Goal: Information Seeking & Learning: Check status

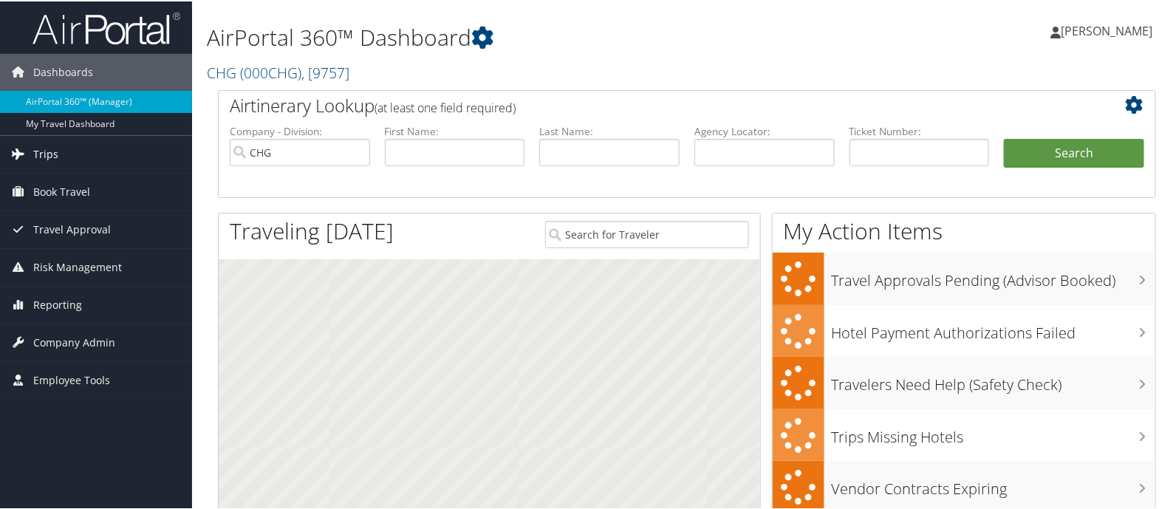
click at [66, 156] on link "Trips" at bounding box center [96, 152] width 192 height 37
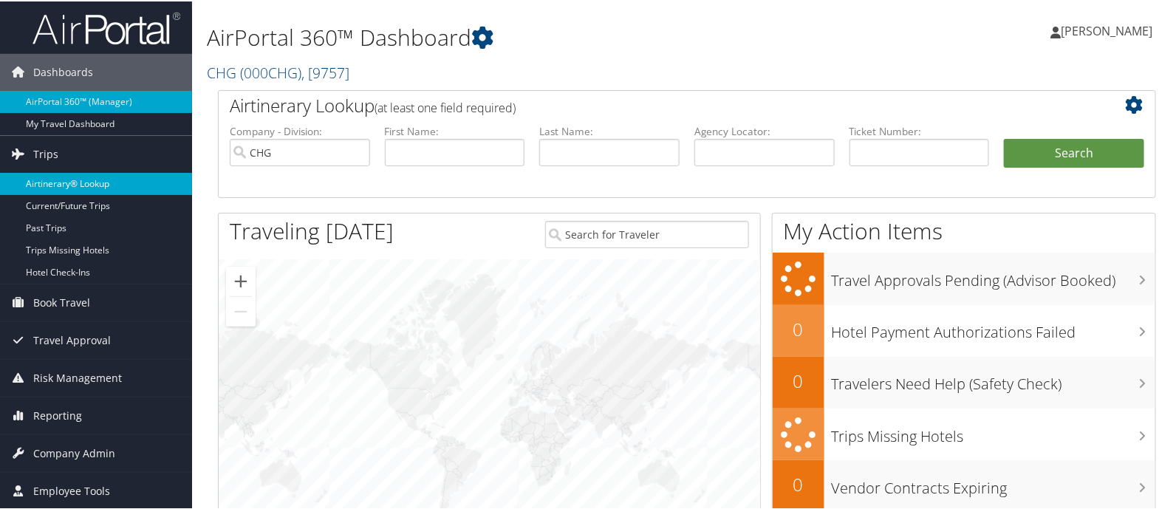
click at [85, 172] on link "Airtinerary® Lookup" at bounding box center [96, 182] width 192 height 22
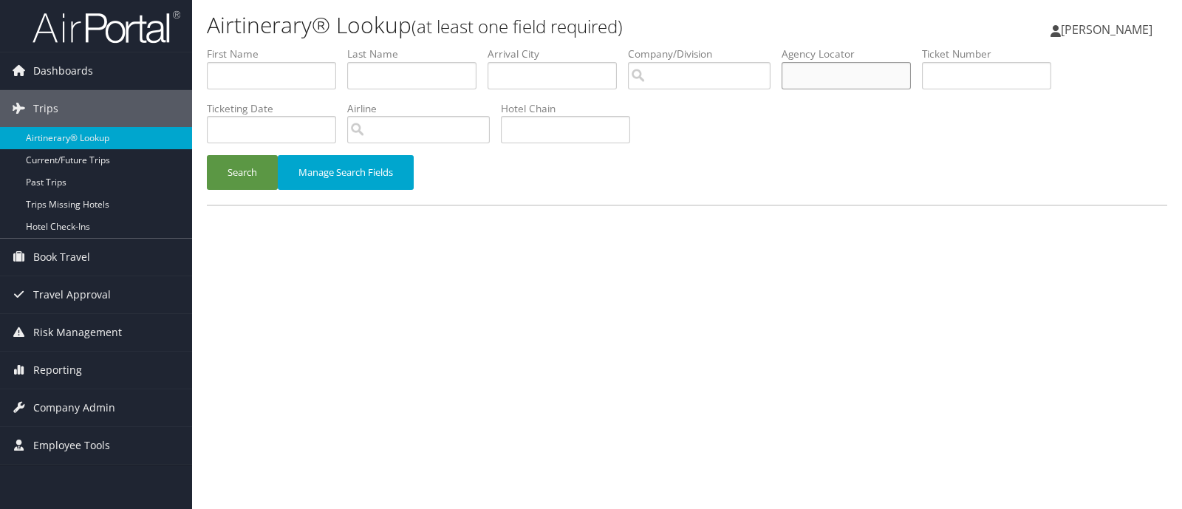
click at [833, 78] on input "text" at bounding box center [846, 75] width 129 height 27
paste input "JGHUUL"
click at [227, 163] on button "Search" at bounding box center [242, 172] width 71 height 35
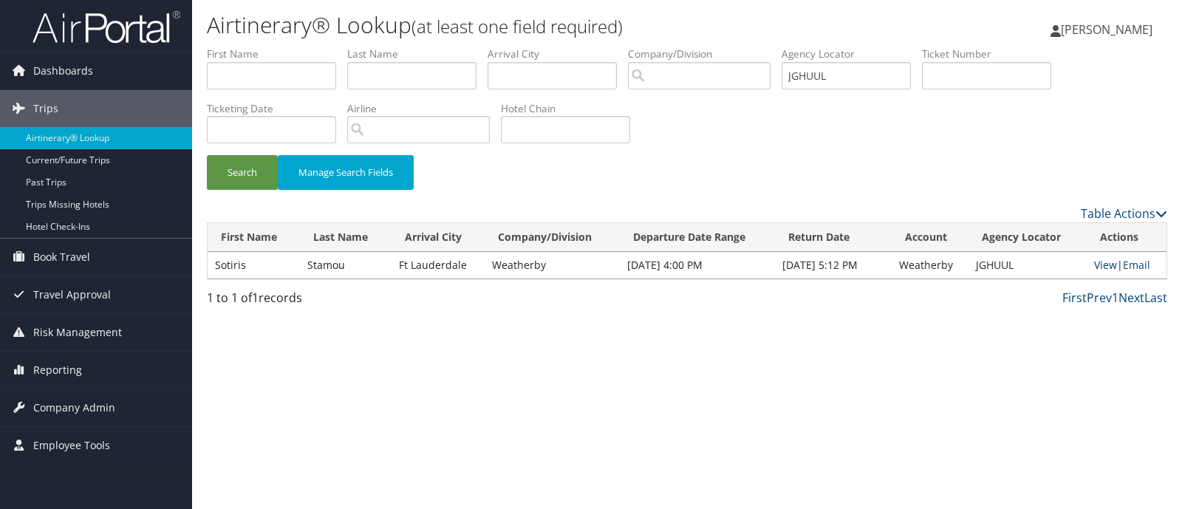
click at [1110, 270] on link "View" at bounding box center [1105, 265] width 23 height 14
drag, startPoint x: 861, startPoint y: 75, endPoint x: 686, endPoint y: 84, distance: 176.0
click at [687, 47] on ul "First Name Last Name Departure City Arrival City Company/Division Airport/City …" at bounding box center [687, 47] width 960 height 0
paste input "LJUHVA"
type input "LJUHVA"
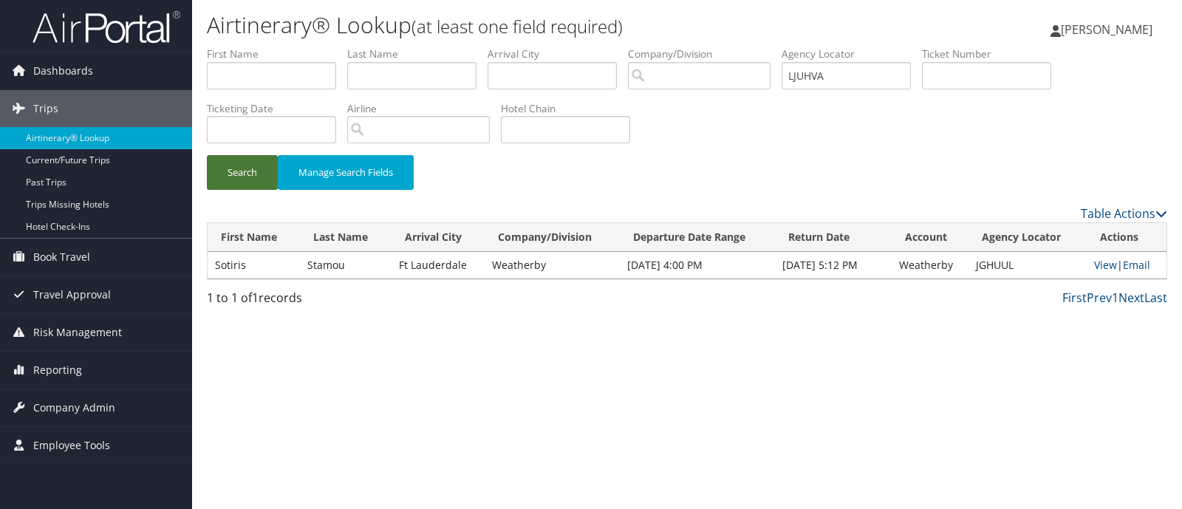
click at [262, 171] on button "Search" at bounding box center [242, 172] width 71 height 35
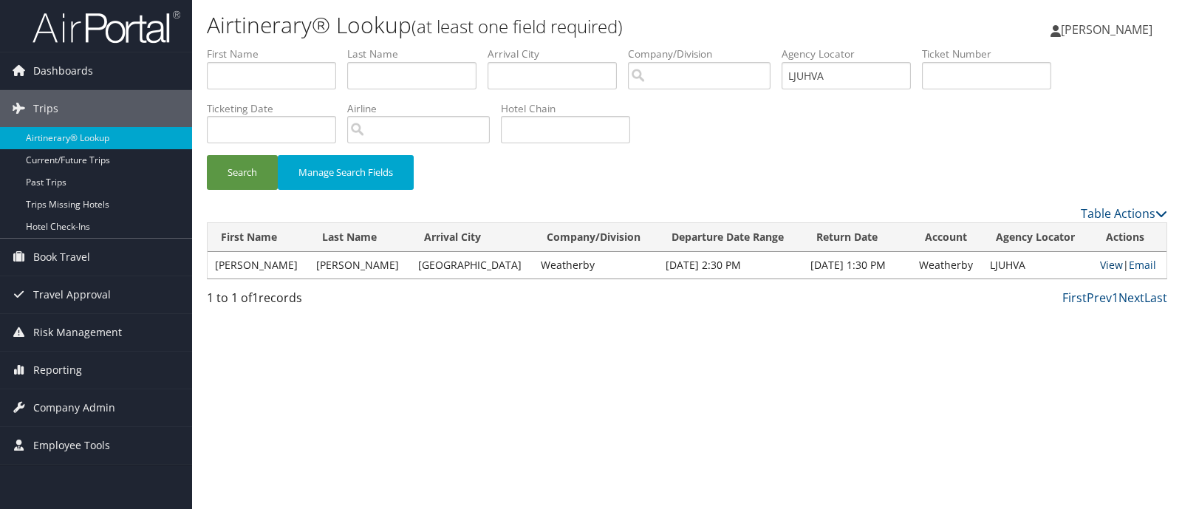
click at [1101, 262] on link "View" at bounding box center [1111, 265] width 23 height 14
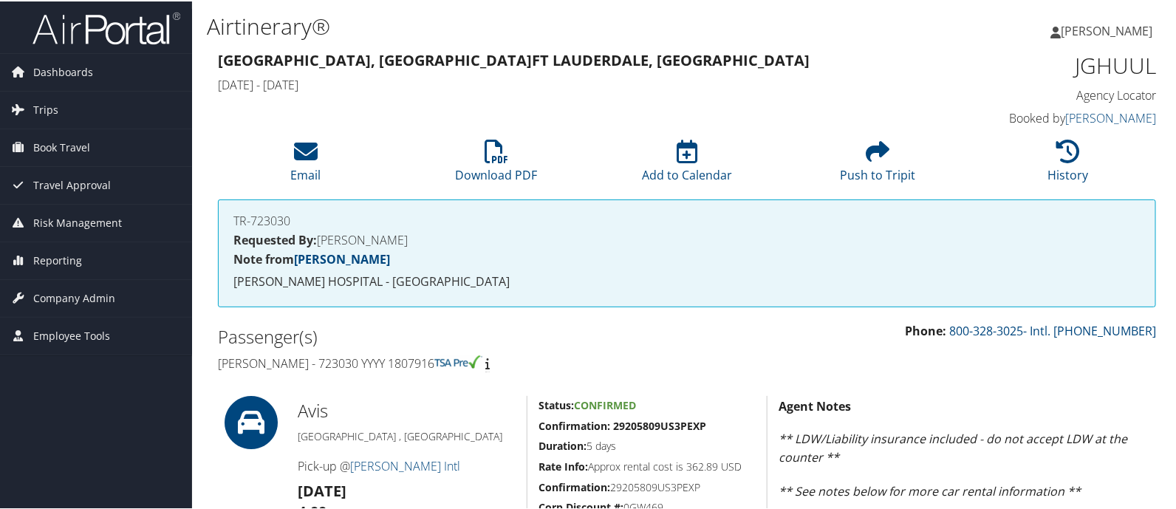
drag, startPoint x: 211, startPoint y: 363, endPoint x: 460, endPoint y: 359, distance: 249.0
click at [460, 359] on div "Passenger(s) Sotiris C Stamou - 723030 YYYY 1807916" at bounding box center [447, 348] width 480 height 55
copy h4 "Sotiris C Stamou - 723030 YYYY 1807916"
click at [1063, 140] on icon at bounding box center [1068, 150] width 24 height 24
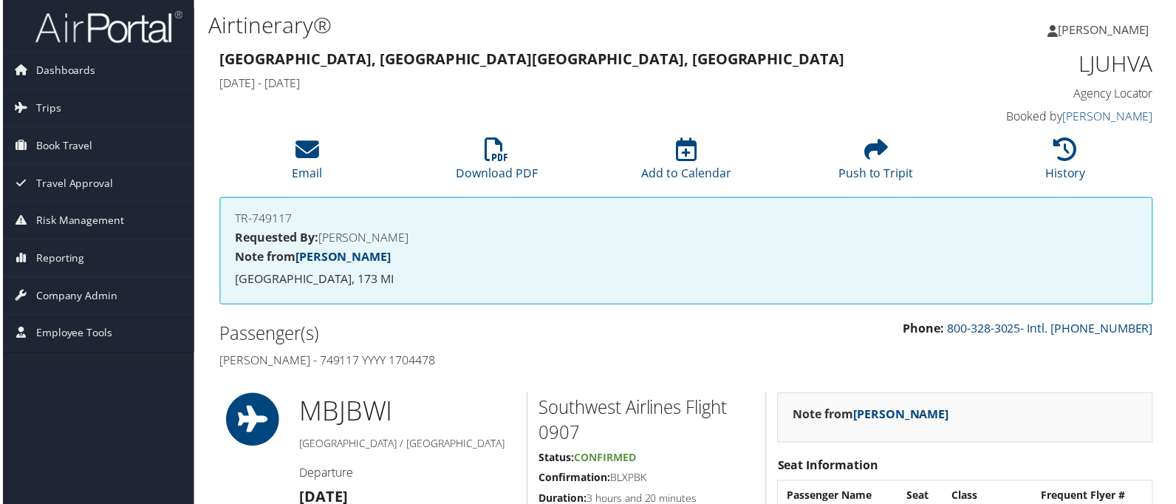
drag, startPoint x: 204, startPoint y: 365, endPoint x: 477, endPoint y: 367, distance: 273.3
copy h4 "Stenneth Adams - 749117 YYYY 1704478"
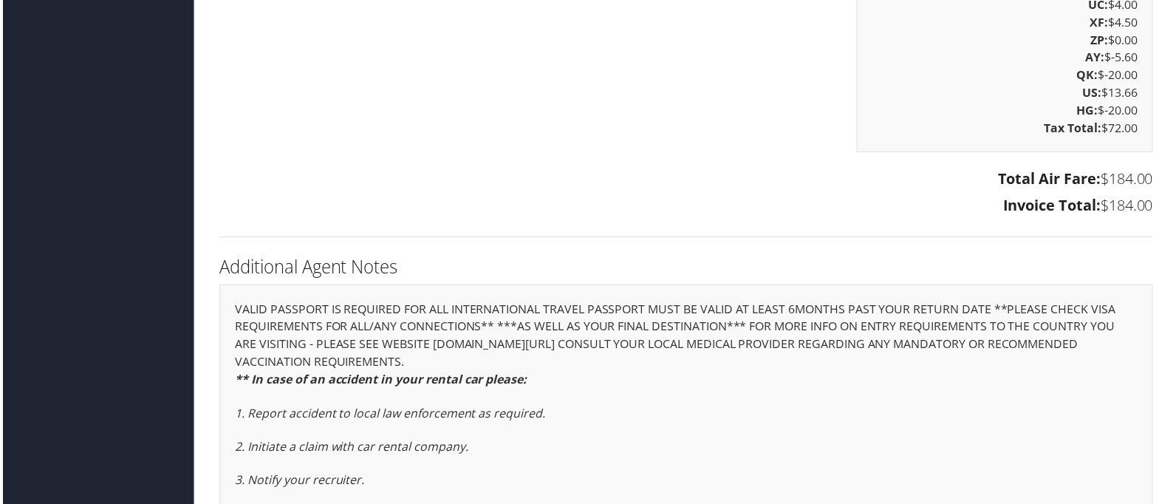
scroll to position [4063, 0]
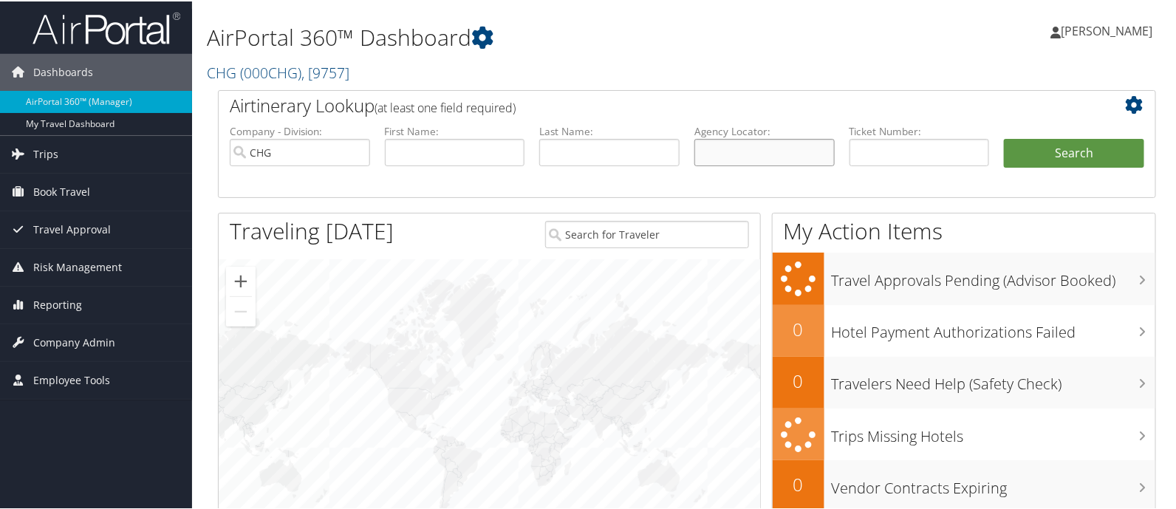
click at [787, 149] on input "text" at bounding box center [764, 150] width 140 height 27
paste input "NBXUXF"
type input "NBXUXF"
click at [1027, 146] on button "Search" at bounding box center [1074, 152] width 140 height 30
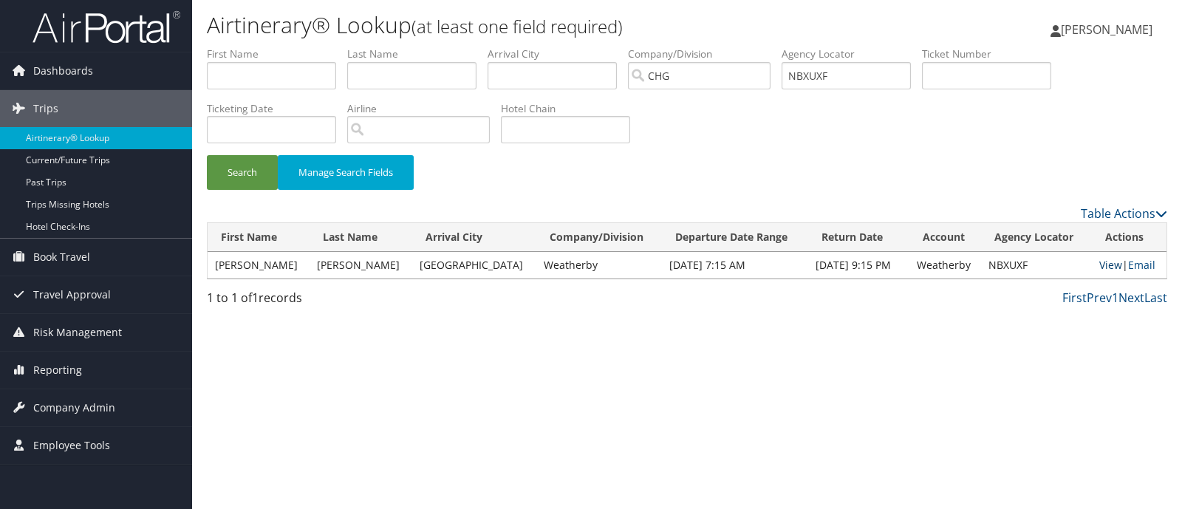
click at [1104, 263] on link "View" at bounding box center [1110, 265] width 23 height 14
drag, startPoint x: 850, startPoint y: 77, endPoint x: 728, endPoint y: 68, distance: 122.2
click at [728, 47] on ul "First Name Last Name Departure City Arrival City Company/Division CHG Airport/C…" at bounding box center [687, 47] width 960 height 0
paste input "LPXMPB"
type input "LPXMPB"
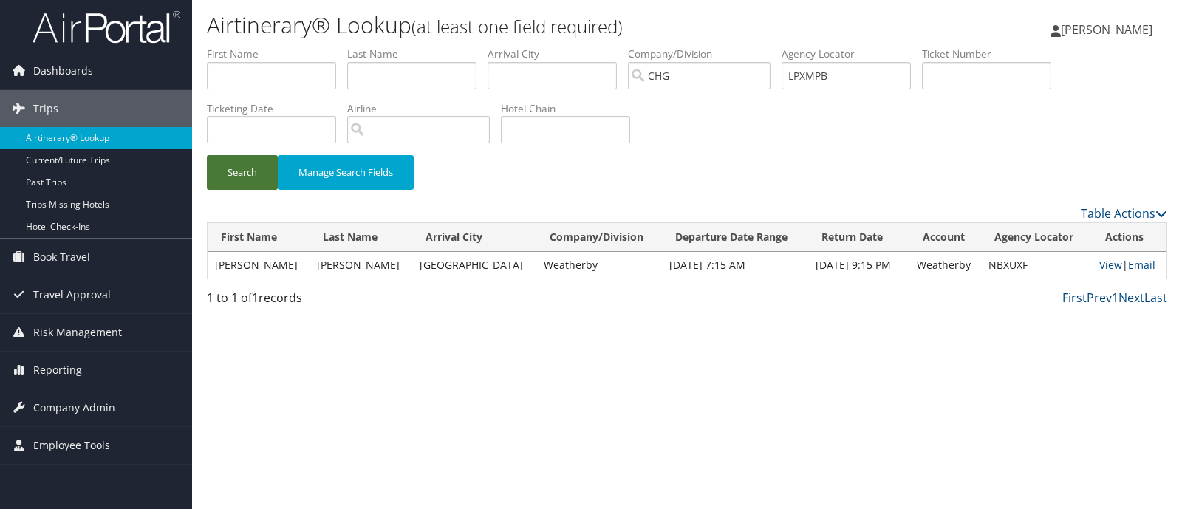
click at [242, 165] on button "Search" at bounding box center [242, 172] width 71 height 35
click at [1099, 267] on link "View" at bounding box center [1110, 265] width 23 height 14
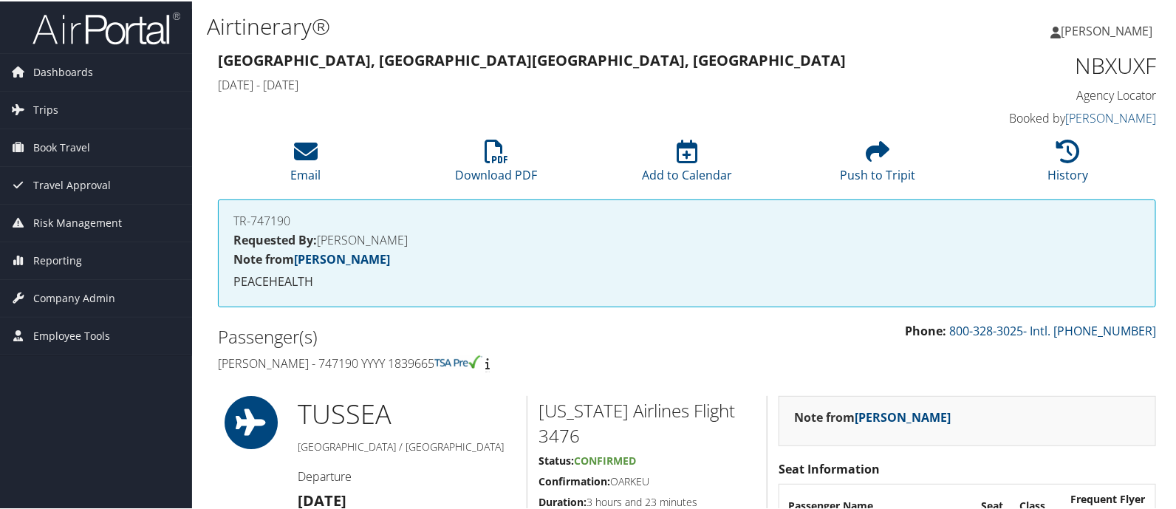
drag, startPoint x: 208, startPoint y: 358, endPoint x: 459, endPoint y: 349, distance: 250.6
click at [459, 349] on div "Passenger(s) Kristen Barrett - 747190 YYYY 1839665" at bounding box center [447, 348] width 480 height 55
copy h4 "Kristen Barrett - 747190 YYYY 1839665"
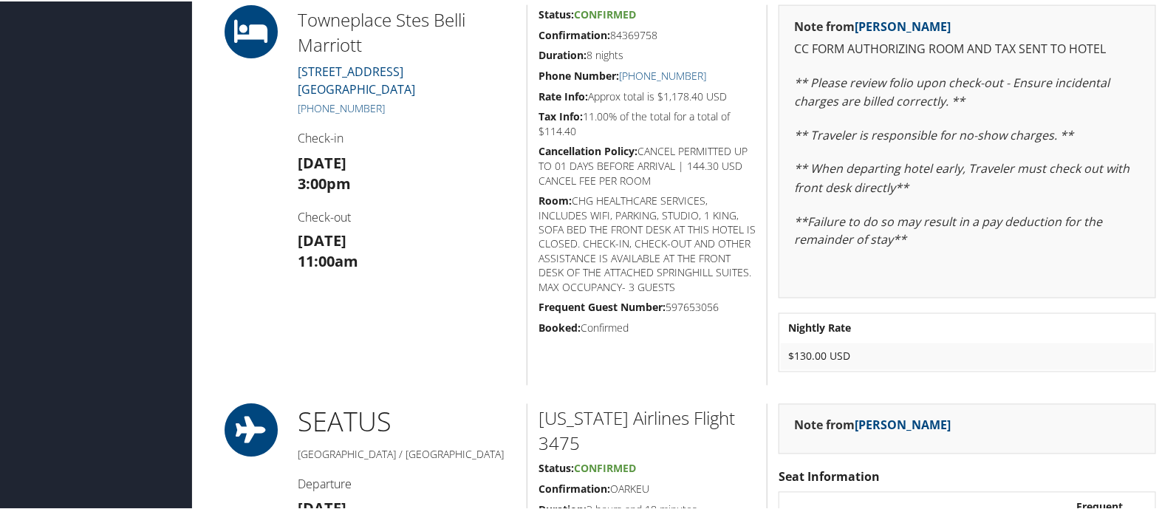
scroll to position [923, 0]
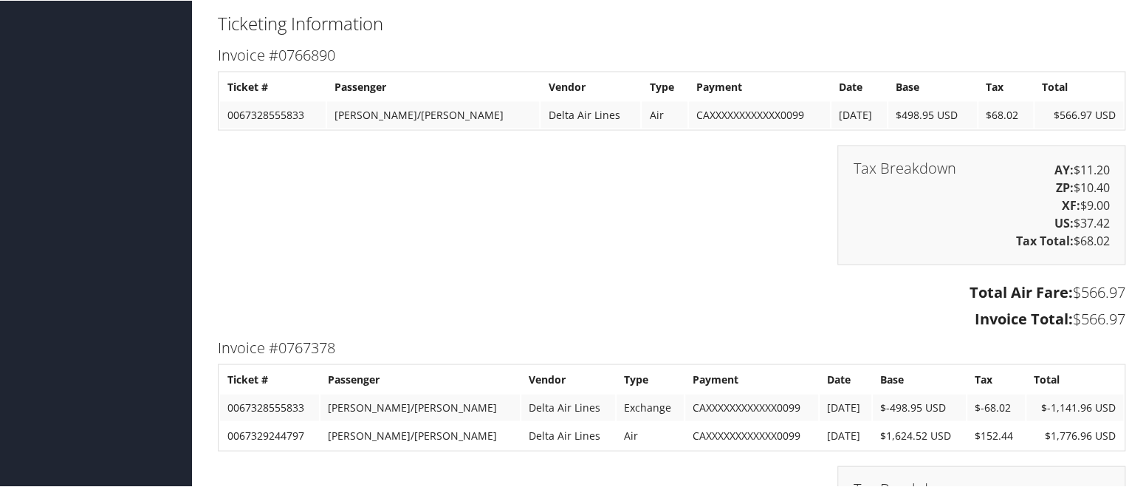
scroll to position [1662, 0]
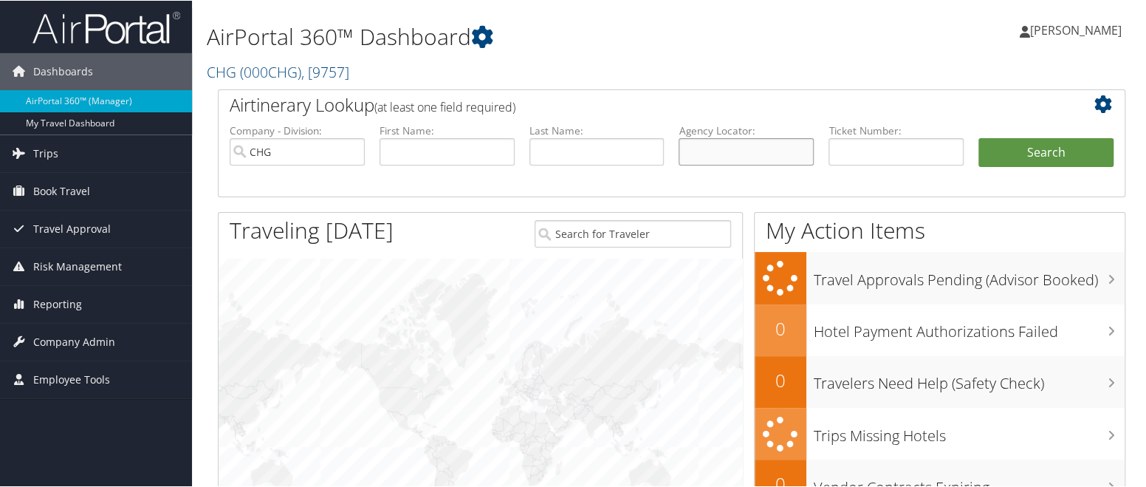
click at [765, 156] on input "text" at bounding box center [746, 150] width 135 height 27
paste input "LPXMPB"
type input "LPXMPB"
click at [1002, 157] on button "Search" at bounding box center [1046, 152] width 135 height 30
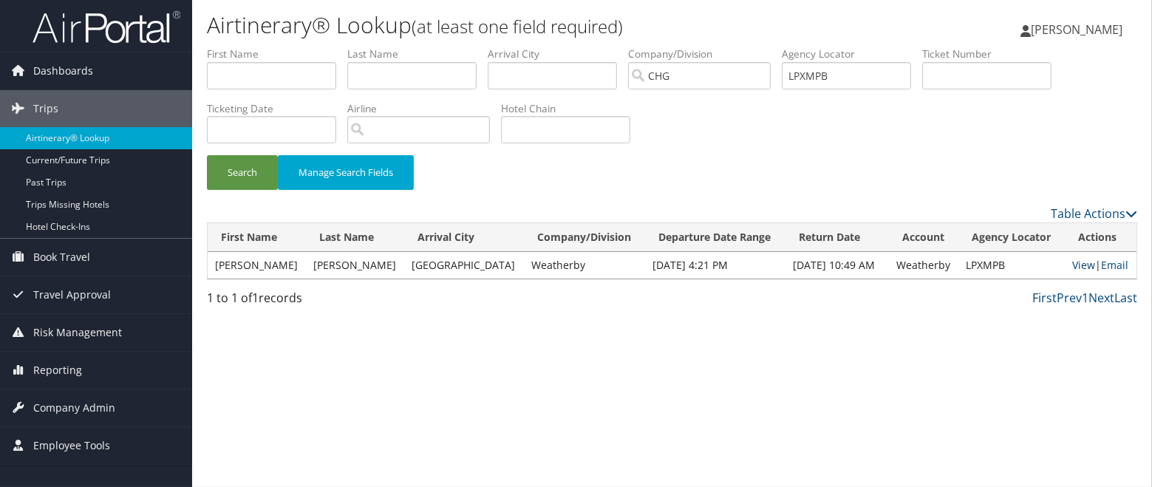
click at [1085, 264] on link "View" at bounding box center [1083, 265] width 23 height 14
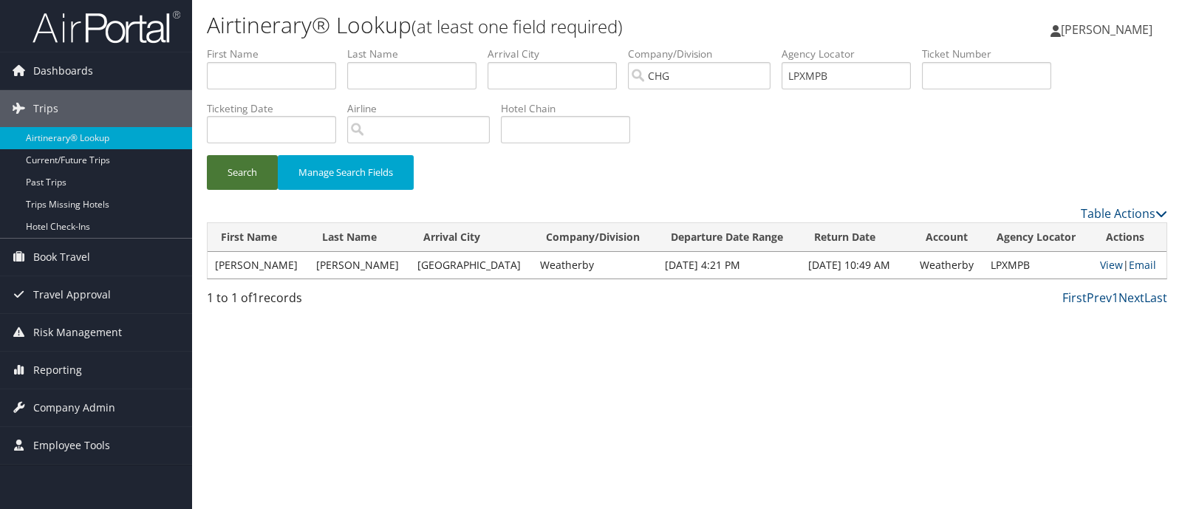
click at [245, 178] on button "Search" at bounding box center [242, 172] width 71 height 35
drag, startPoint x: 849, startPoint y: 74, endPoint x: 761, endPoint y: 79, distance: 88.1
click at [761, 47] on ul "First Name Last Name Departure City Arrival City Company/Division CHG Airport/C…" at bounding box center [687, 47] width 960 height 0
paste input "HXJWWU"
type input "HXJWWU"
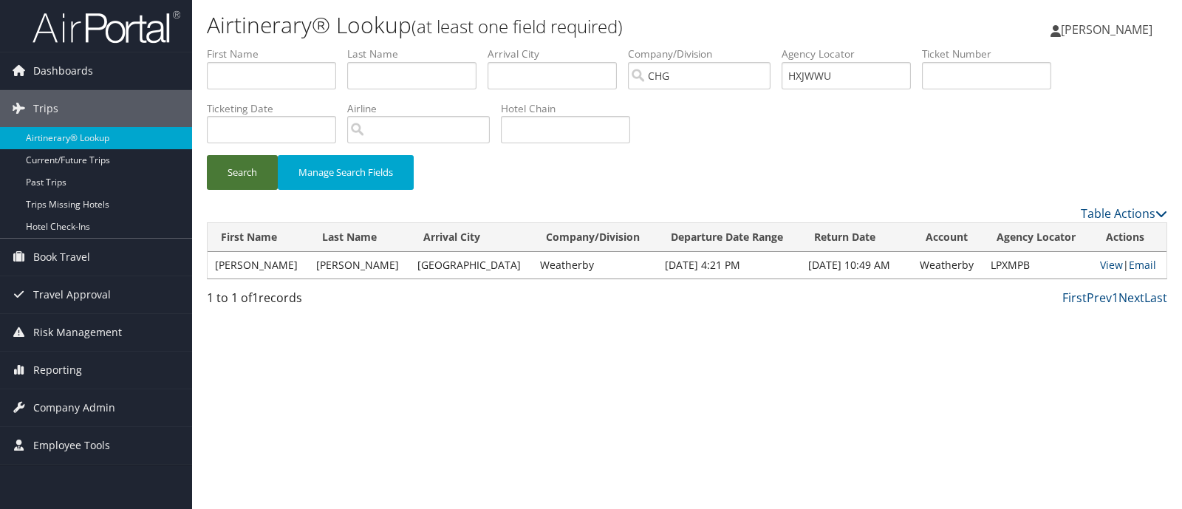
click at [248, 172] on button "Search" at bounding box center [242, 172] width 71 height 35
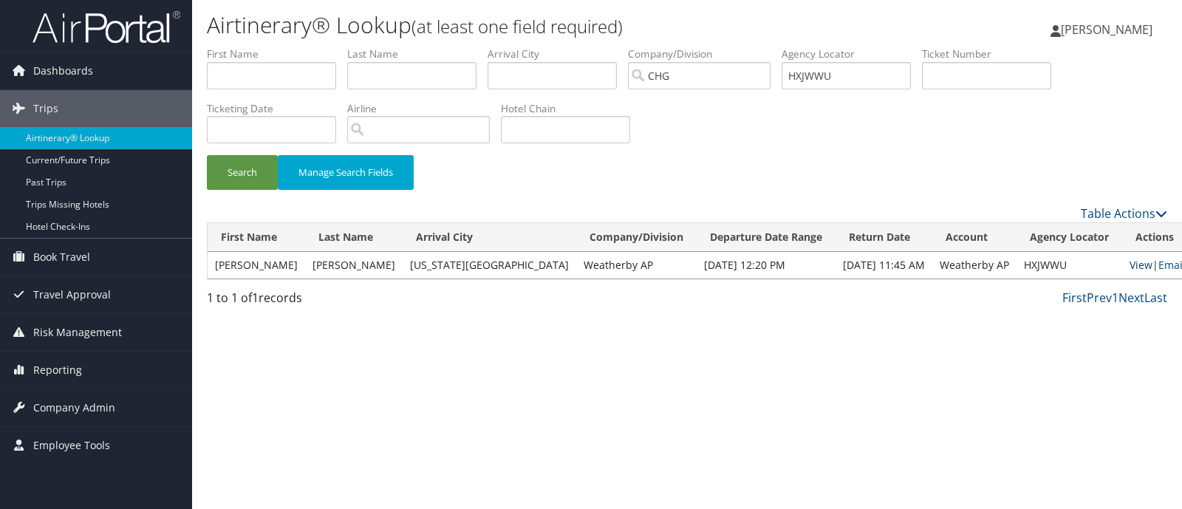
click at [1129, 265] on link "View" at bounding box center [1140, 265] width 23 height 14
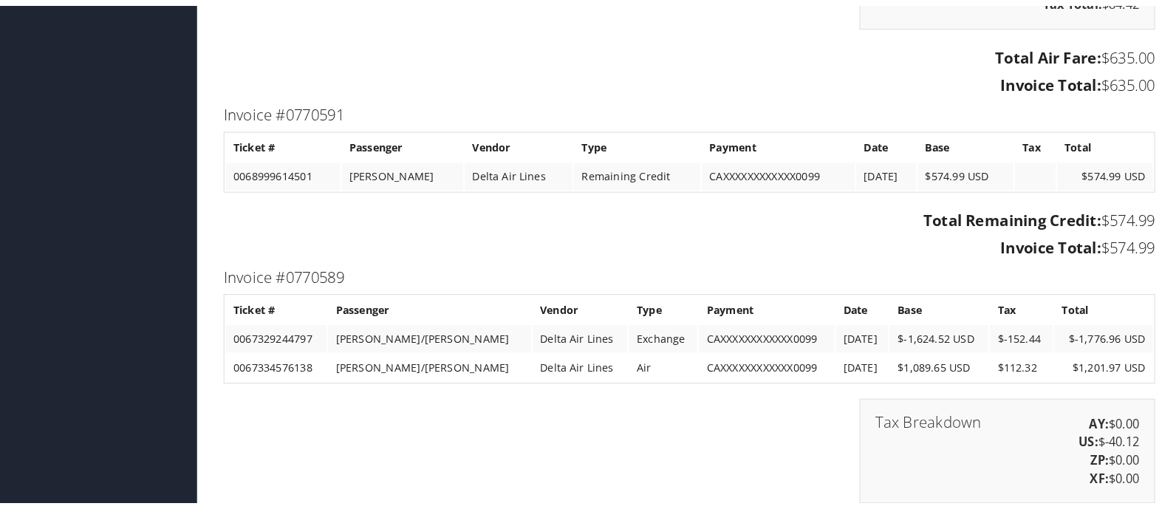
scroll to position [2142, 0]
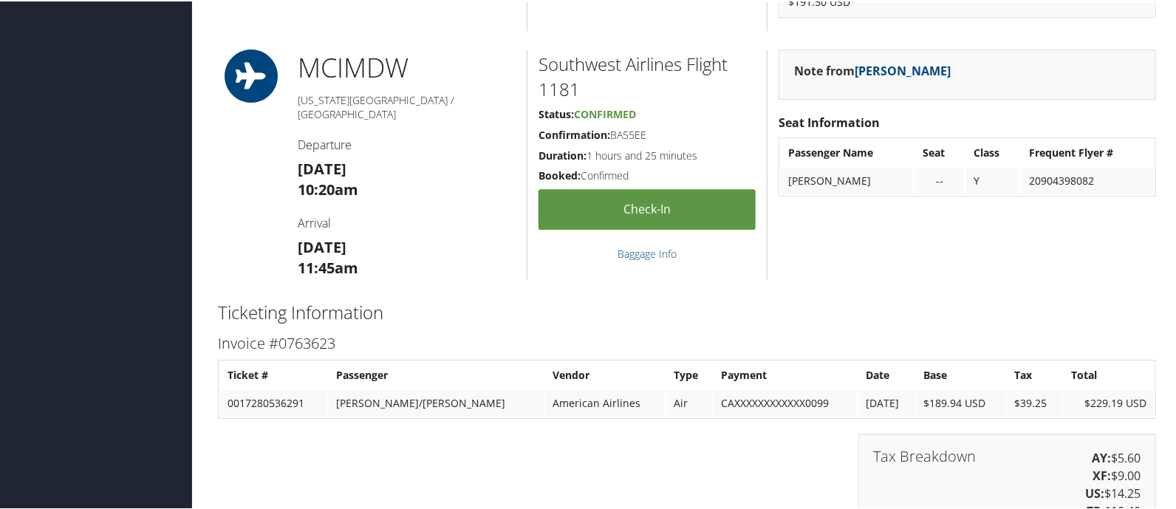
scroll to position [1939, 0]
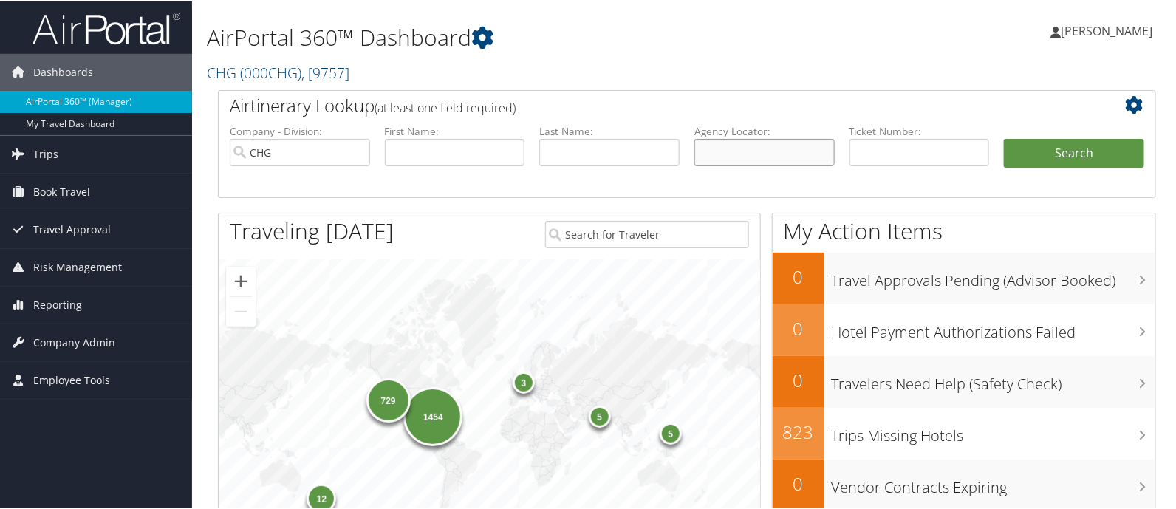
click at [731, 151] on input "text" at bounding box center [764, 150] width 140 height 27
click at [790, 145] on input "text" at bounding box center [764, 150] width 140 height 27
paste input "DLQPFZ"
type input "DLQPFZ"
click at [939, 154] on button "Search" at bounding box center [1074, 152] width 140 height 30
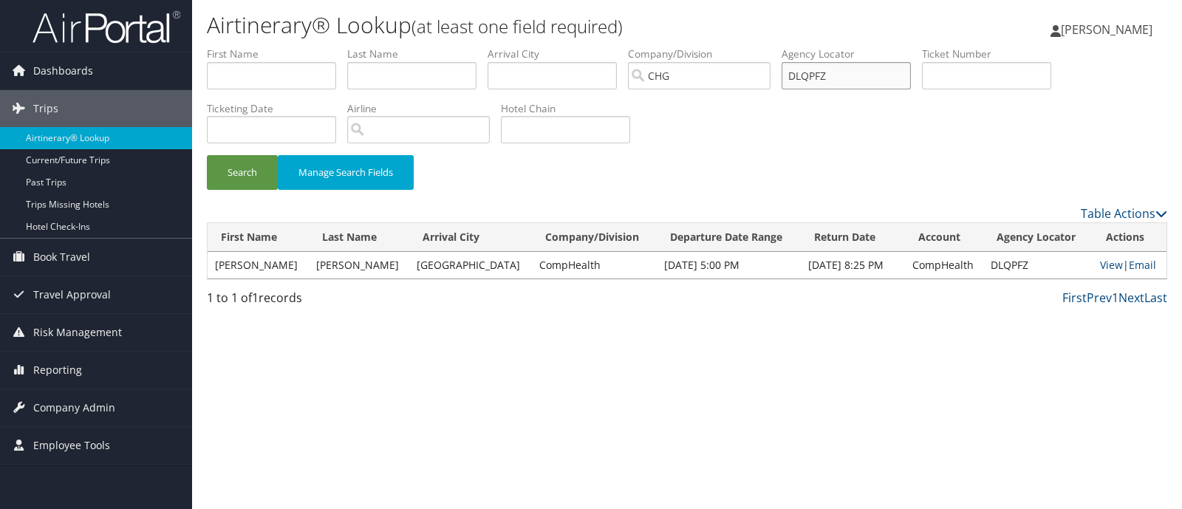
paste input "PLYGD"
drag, startPoint x: 842, startPoint y: 75, endPoint x: 754, endPoint y: 79, distance: 88.0
click at [758, 47] on ul "First Name Last Name Departure City Arrival City Company/Division [GEOGRAPHIC_D…" at bounding box center [687, 47] width 960 height 0
click at [270, 175] on button "Search" at bounding box center [242, 172] width 71 height 35
click at [1102, 266] on link "View" at bounding box center [1108, 265] width 23 height 14
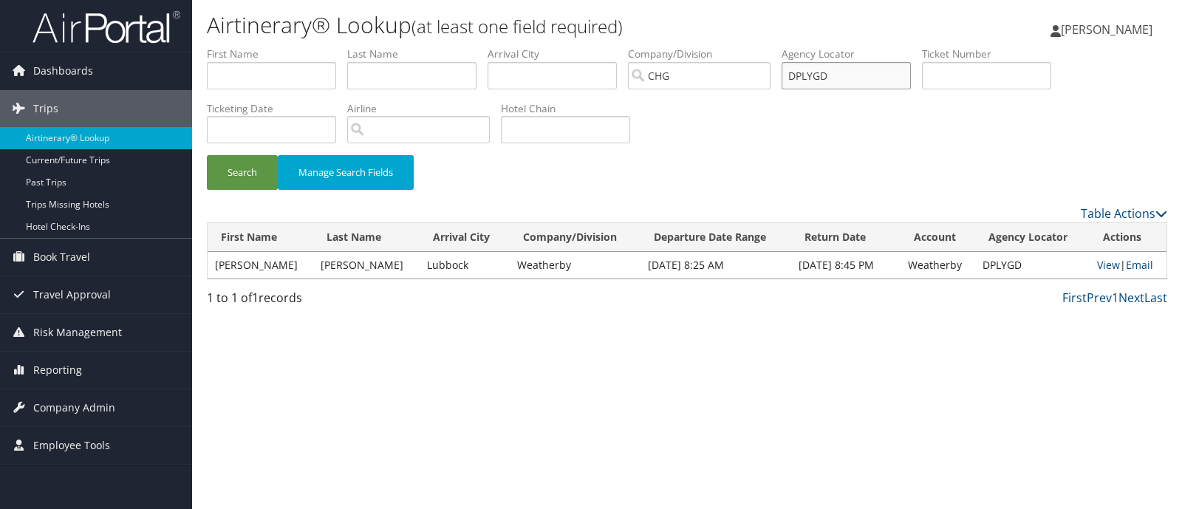
paste input "HPBQPY"
click at [248, 176] on button "Search" at bounding box center [242, 172] width 71 height 35
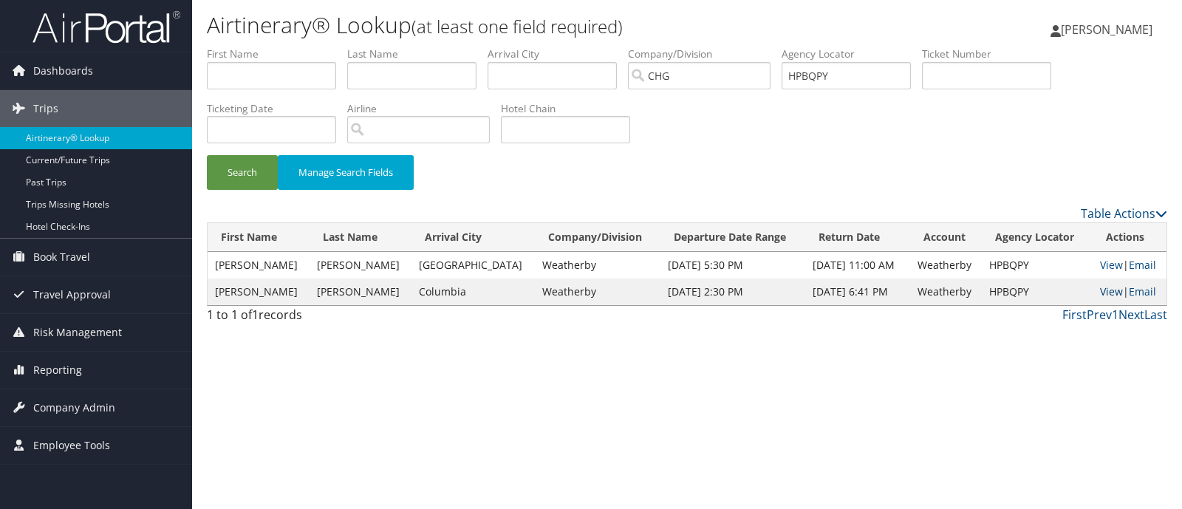
click at [1100, 289] on link "View" at bounding box center [1111, 291] width 23 height 14
click at [242, 177] on button "Search" at bounding box center [242, 172] width 71 height 35
paste input "EVEBKH"
drag, startPoint x: 859, startPoint y: 79, endPoint x: 516, endPoint y: 117, distance: 345.6
click at [650, 47] on ul "First Name Last Name Departure City Arrival City Company/Division CHG Airport/C…" at bounding box center [687, 47] width 960 height 0
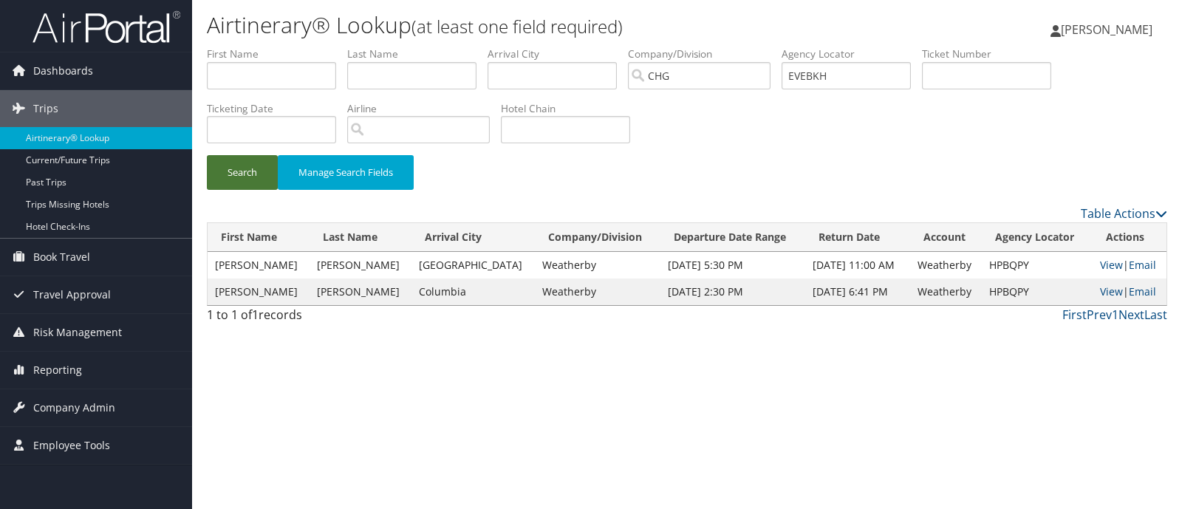
drag, startPoint x: 225, startPoint y: 170, endPoint x: 237, endPoint y: 169, distance: 12.6
click at [225, 170] on button "Search" at bounding box center [242, 172] width 71 height 35
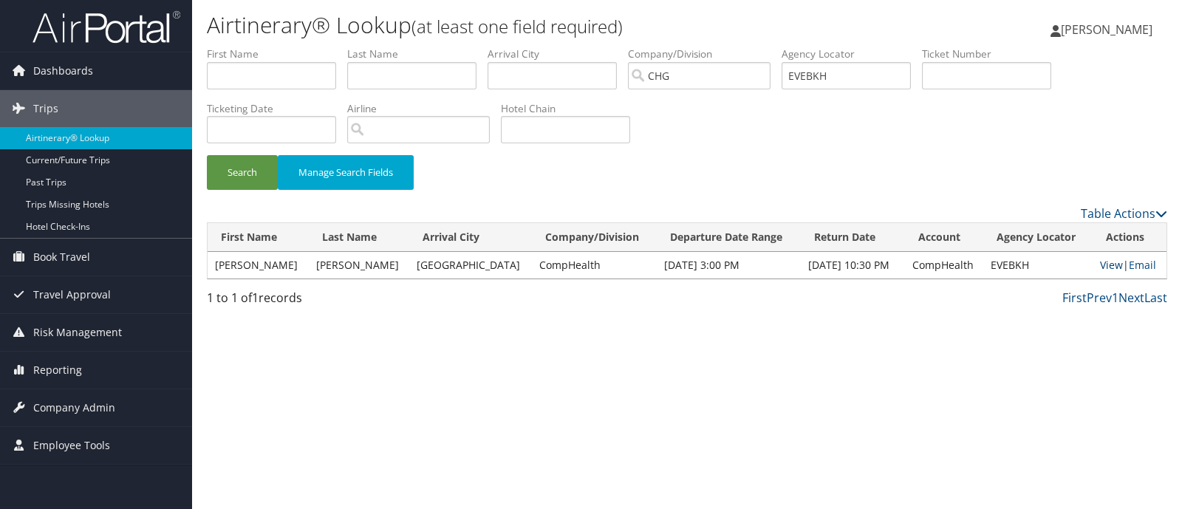
click at [1101, 268] on link "View" at bounding box center [1111, 265] width 23 height 14
paste input "KXOZWV"
type input "KXOZWV"
click at [250, 178] on button "Search" at bounding box center [242, 172] width 71 height 35
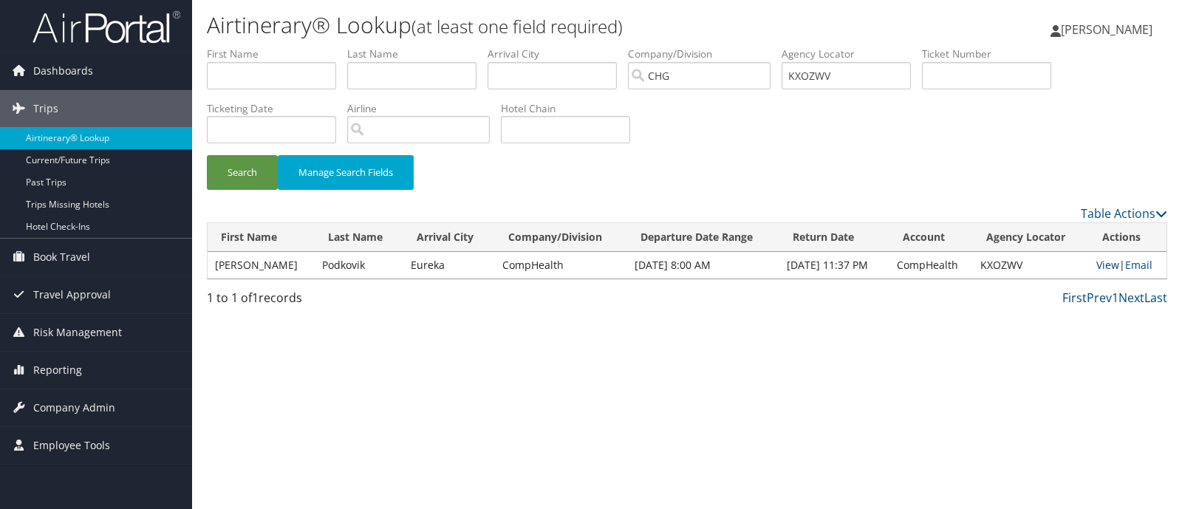
click at [1104, 264] on link "View" at bounding box center [1107, 265] width 23 height 14
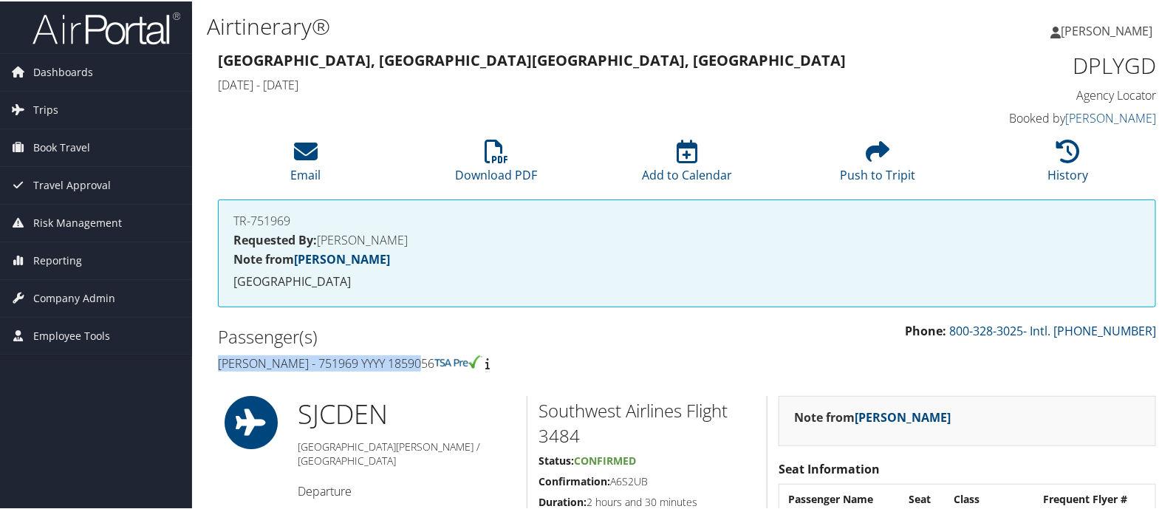
drag, startPoint x: 214, startPoint y: 360, endPoint x: 444, endPoint y: 349, distance: 230.0
click at [444, 349] on div "Passenger(s) [PERSON_NAME] - 751969 YYYY 1859056" at bounding box center [447, 348] width 480 height 55
copy h4 "[PERSON_NAME] - 751969 YYYY 1859056"
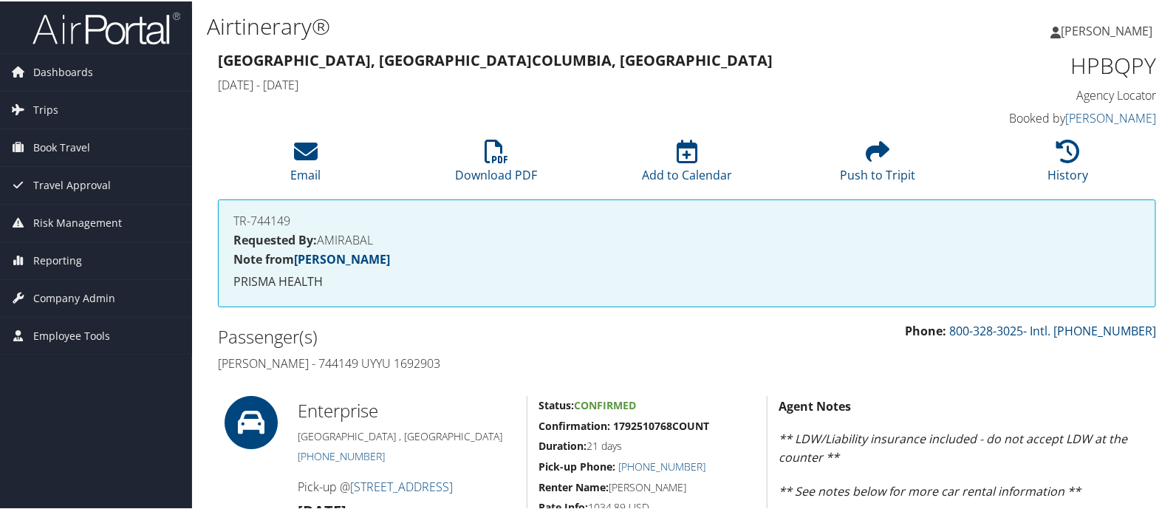
drag, startPoint x: 205, startPoint y: 363, endPoint x: 487, endPoint y: 371, distance: 281.5
copy h4 "[PERSON_NAME] - 744149 UYYU 1692903"
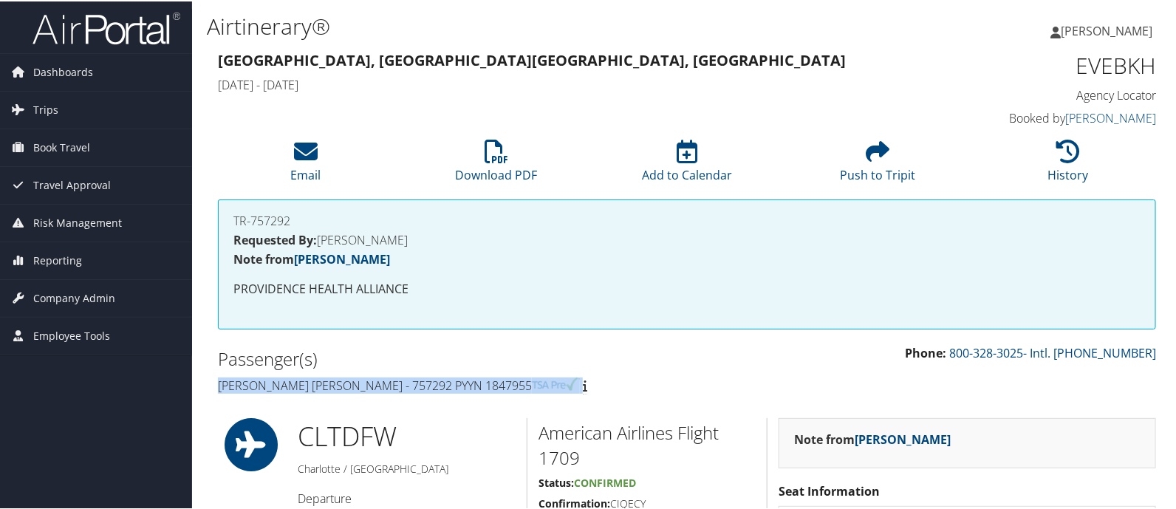
drag, startPoint x: 214, startPoint y: 386, endPoint x: 549, endPoint y: 385, distance: 334.6
click at [549, 385] on div "Passenger(s) [PERSON_NAME] [PERSON_NAME] - 757292 PYYN 1847955" at bounding box center [447, 370] width 480 height 55
copy h4 "[PERSON_NAME] [PERSON_NAME] - 757292 PYYN 1847955"
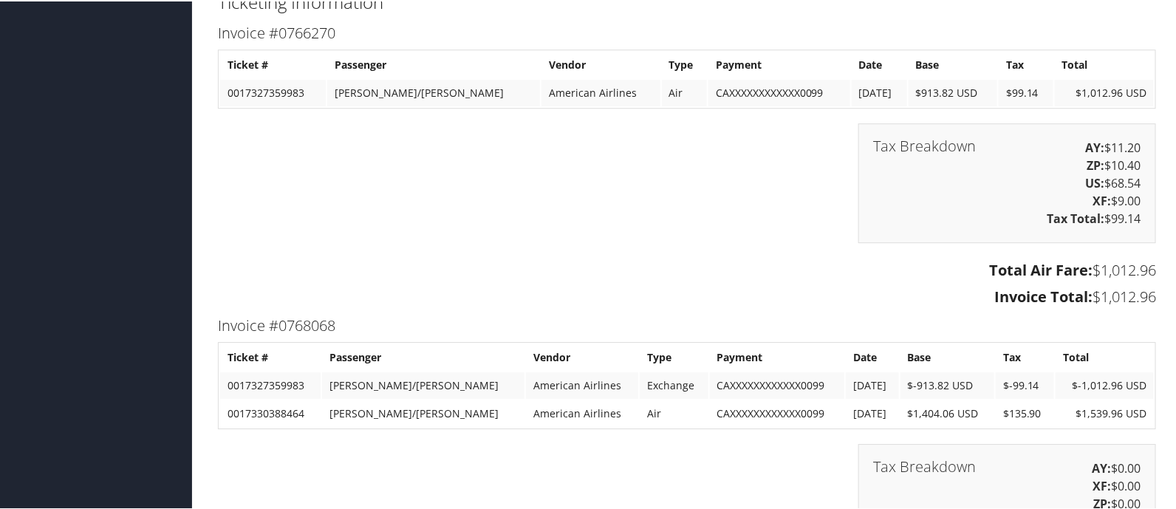
scroll to position [1662, 0]
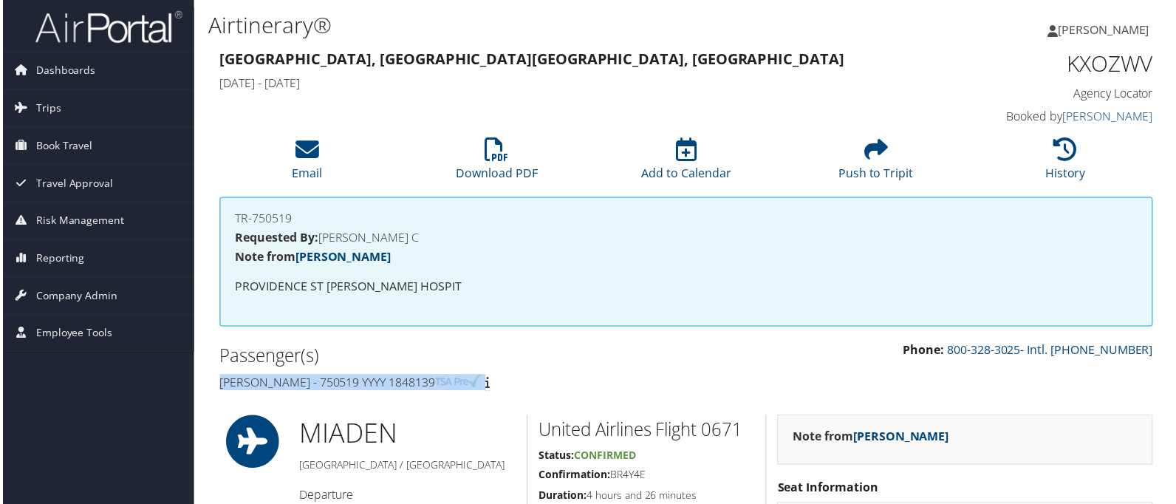
drag, startPoint x: 214, startPoint y: 378, endPoint x: 556, endPoint y: 373, distance: 342.1
click at [556, 373] on div "Passenger(s) Stacey Podkovik - 750519 YYYY 1848139" at bounding box center [447, 370] width 480 height 55
copy h4 "Stacey Podkovik - 750519 YYYY 1848139"
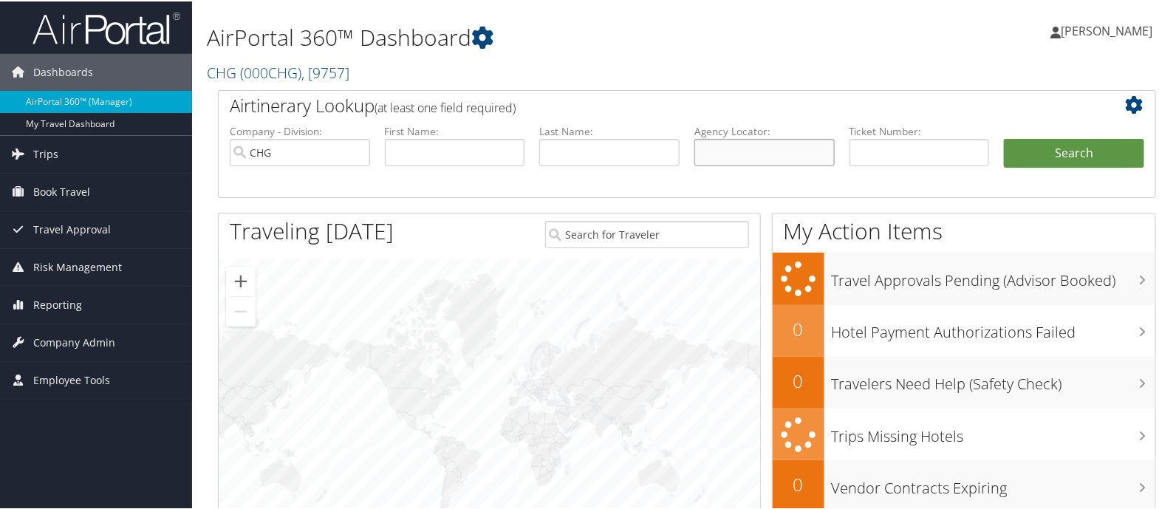
click at [742, 155] on input "text" at bounding box center [764, 150] width 140 height 27
paste input "QJJTJH"
type input "QJJTJH"
click at [1045, 149] on button "Search" at bounding box center [1074, 152] width 140 height 30
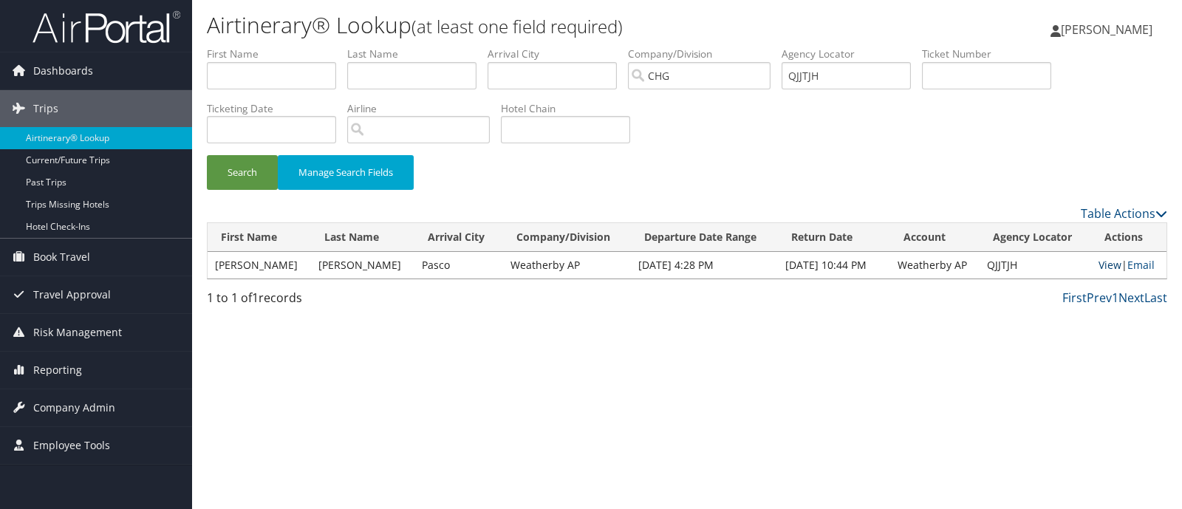
click at [1105, 260] on link "View" at bounding box center [1109, 265] width 23 height 14
click at [1124, 25] on span "[PERSON_NAME]" at bounding box center [1107, 29] width 92 height 16
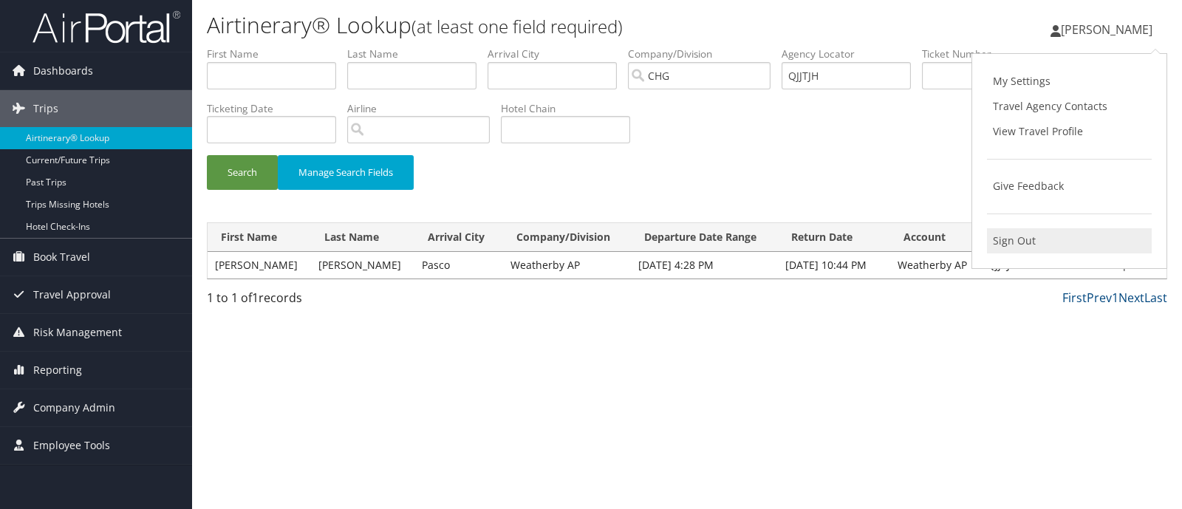
click at [1027, 235] on link "Sign Out" at bounding box center [1069, 240] width 165 height 25
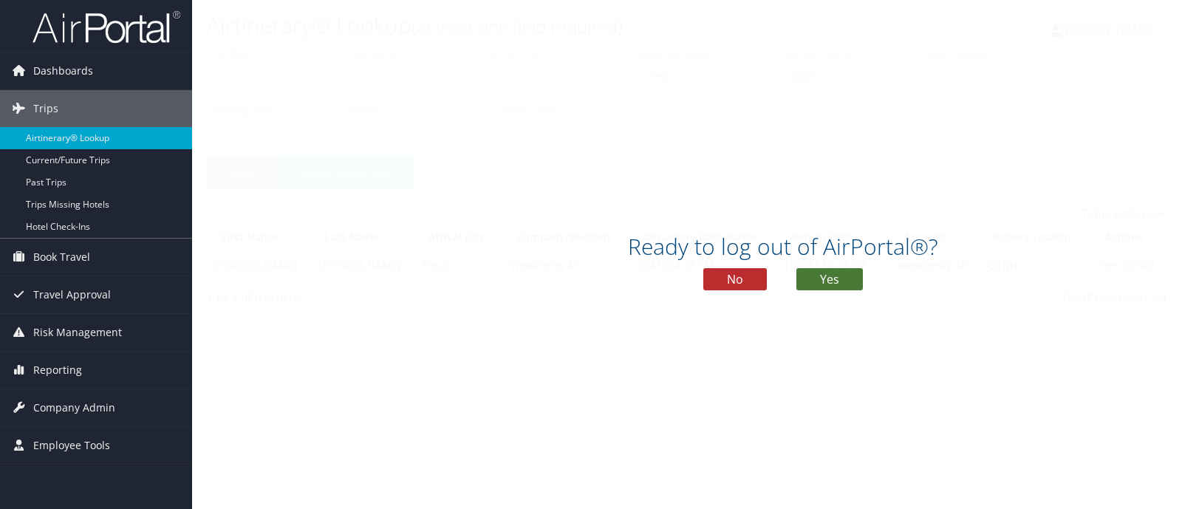
click at [836, 274] on button "Yes" at bounding box center [829, 279] width 66 height 22
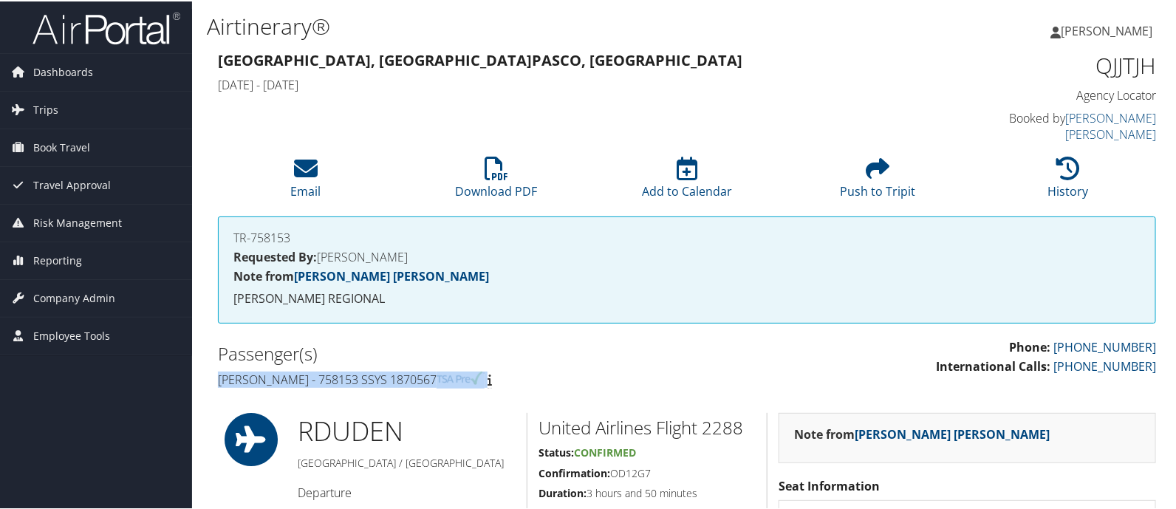
drag, startPoint x: 218, startPoint y: 358, endPoint x: 504, endPoint y: 360, distance: 285.9
click at [504, 370] on h4 "[PERSON_NAME] - 758153 SSYS 1870567" at bounding box center [447, 378] width 458 height 16
copy h4 "[PERSON_NAME] - 758153 SSYS 1870567"
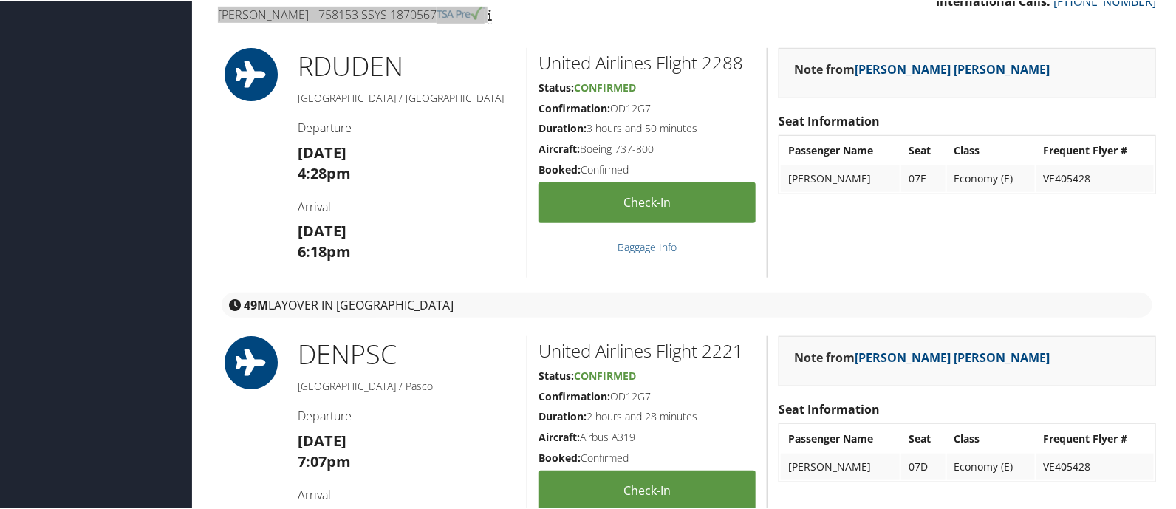
scroll to position [462, 0]
